Goal: Task Accomplishment & Management: Manage account settings

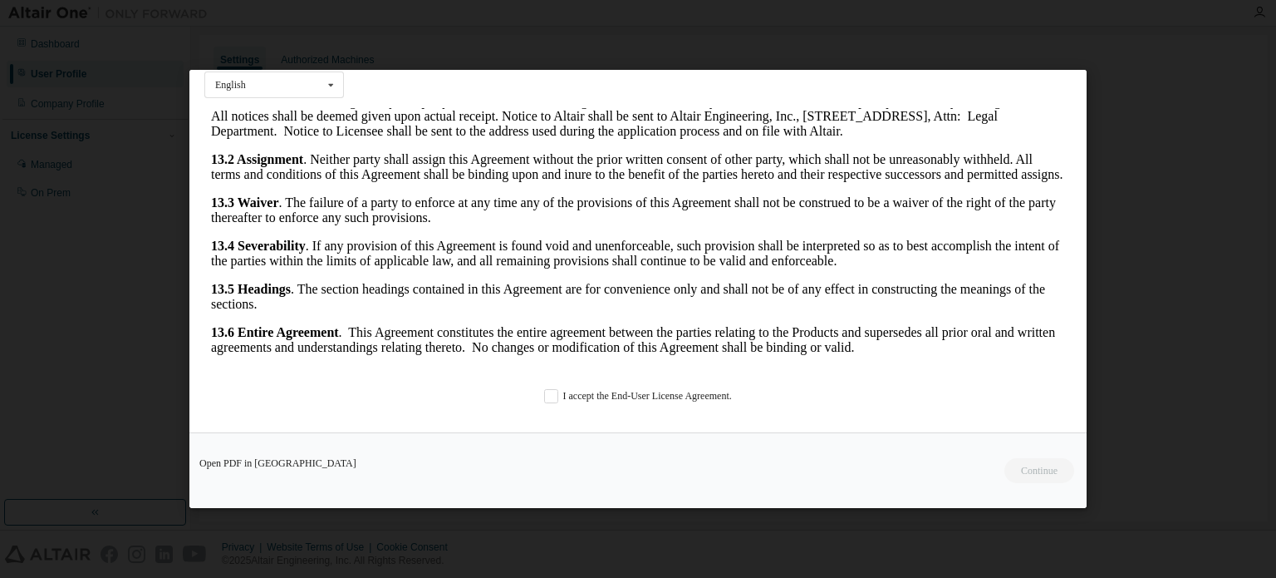
scroll to position [40, 0]
click at [557, 392] on label "I accept the End-User License Agreement." at bounding box center [638, 394] width 188 height 14
click at [1020, 473] on button "Continue" at bounding box center [1038, 470] width 71 height 25
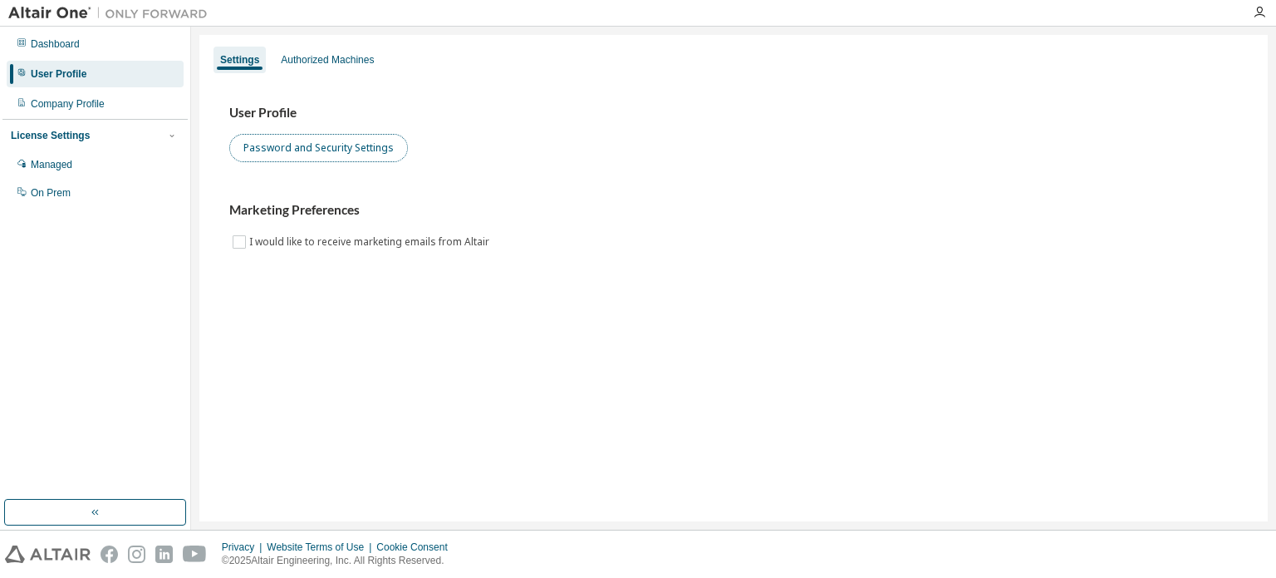
click at [312, 150] on button "Password and Security Settings" at bounding box center [318, 148] width 179 height 28
click at [42, 20] on img at bounding box center [112, 13] width 208 height 17
drag, startPoint x: 735, startPoint y: 258, endPoint x: 736, endPoint y: 270, distance: 11.7
click at [735, 259] on div "User Profile Password and Security Settings Marketing Preferences I would like …" at bounding box center [733, 188] width 1049 height 227
drag, startPoint x: 322, startPoint y: 117, endPoint x: 308, endPoint y: 102, distance: 20.6
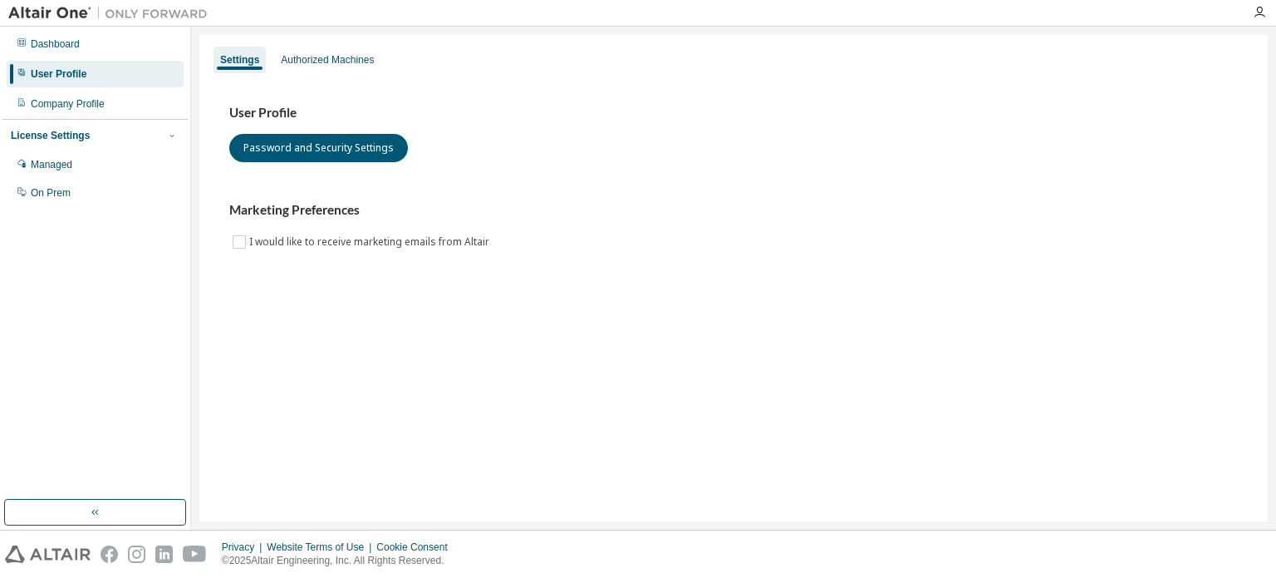
drag, startPoint x: 308, startPoint y: 102, endPoint x: 718, endPoint y: 212, distance: 424.1
click at [699, 245] on div "Marketing Preferences I would like to receive marketing emails from Altair" at bounding box center [733, 226] width 1009 height 49
click at [293, 55] on div "Authorized Machines" at bounding box center [327, 59] width 93 height 13
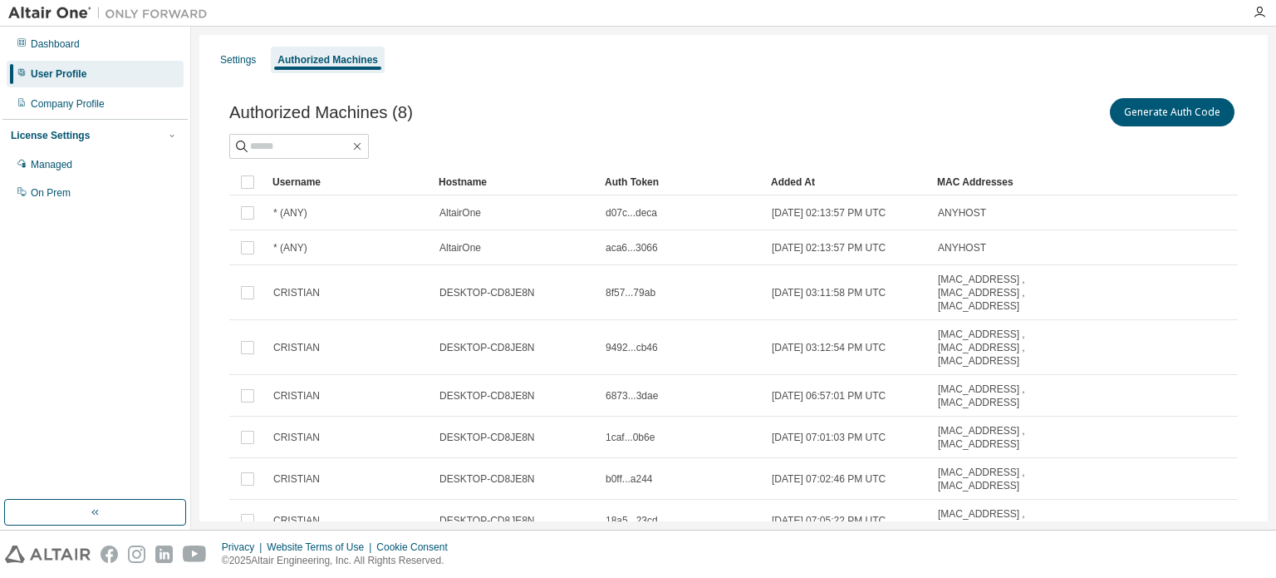
scroll to position [0, 0]
click at [163, 6] on img at bounding box center [112, 13] width 208 height 17
